Goal: Check status: Check status

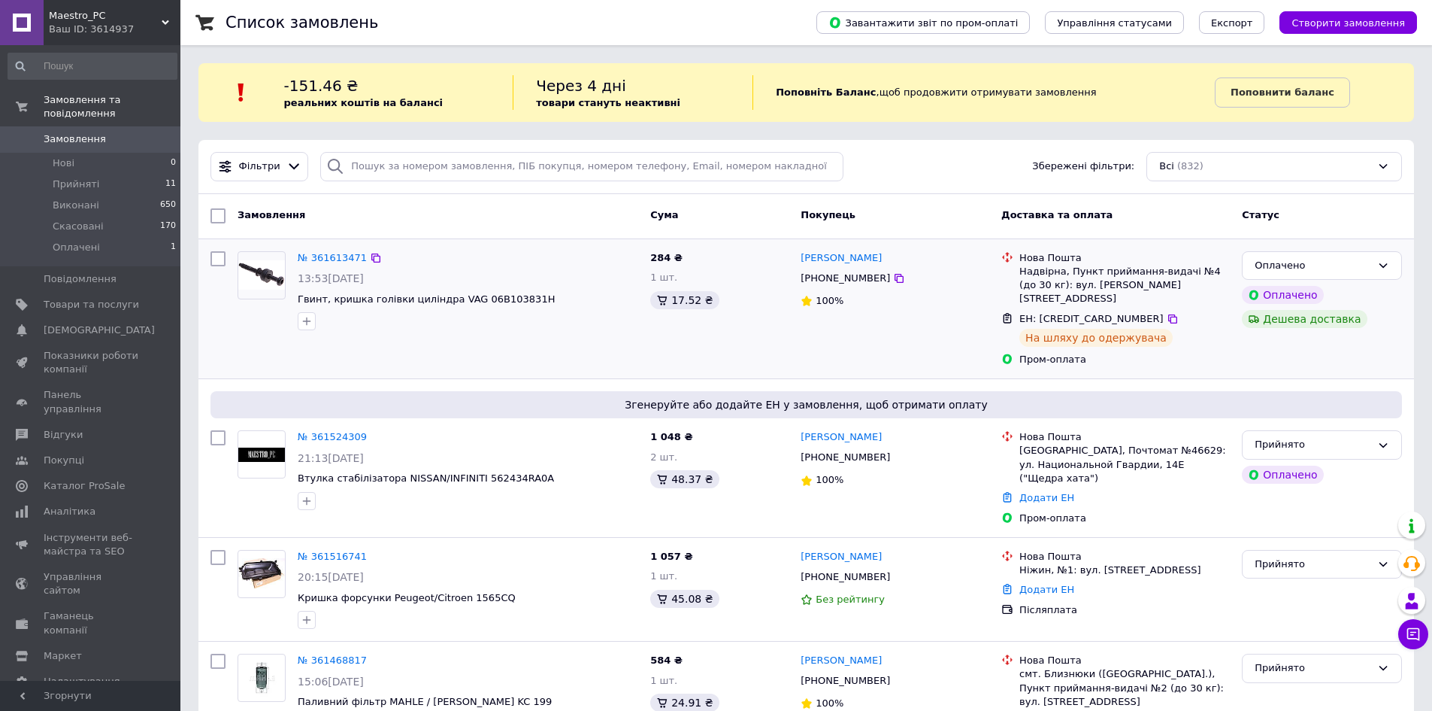
click at [353, 348] on div "№ 361613471 13:53[DATE] Гвинт, кришка голівки циліндра VAG 06B103831H" at bounding box center [438, 309] width 413 height 128
drag, startPoint x: 364, startPoint y: 355, endPoint x: 371, endPoint y: 347, distance: 10.6
click at [364, 355] on div "№ 361613471 13:53, 12.09.2025 Гвинт, кришка голівки циліндра VAG 06B103831H" at bounding box center [438, 309] width 413 height 128
click at [247, 341] on div "№ 361613471 13:53[DATE] Гвинт, кришка голівки циліндра VAG 06B103831H" at bounding box center [438, 309] width 413 height 128
